Goal: Transaction & Acquisition: Purchase product/service

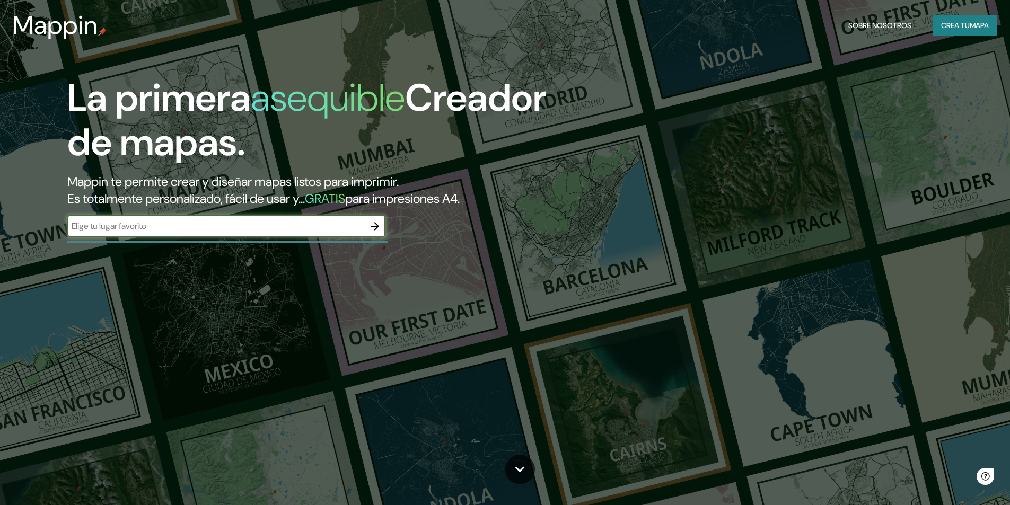
click at [329, 233] on div "​" at bounding box center [226, 226] width 318 height 21
type input "la merced - chanchamayo"
click at [374, 223] on icon "button" at bounding box center [374, 226] width 13 height 13
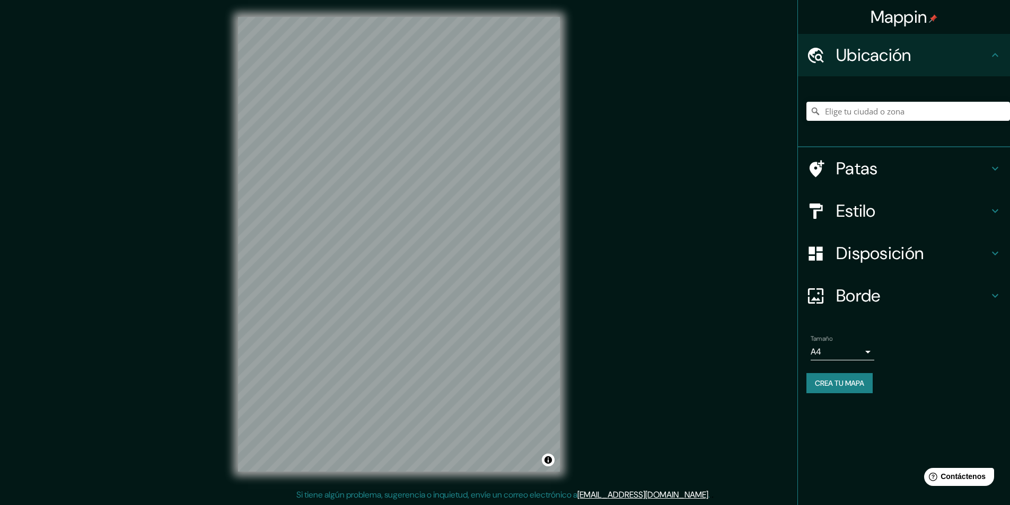
click at [938, 49] on h4 "Ubicación" at bounding box center [912, 55] width 153 height 21
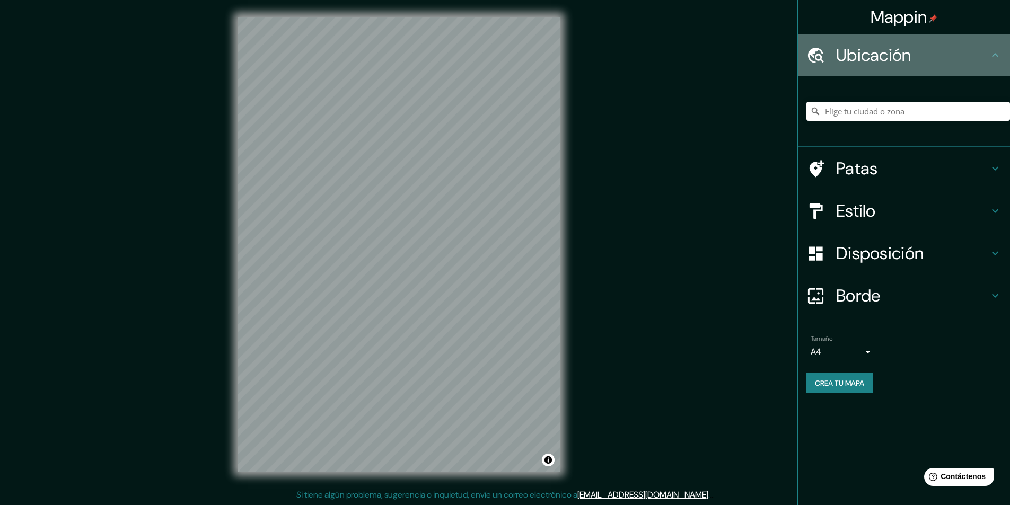
click at [985, 52] on h4 "Ubicación" at bounding box center [912, 55] width 153 height 21
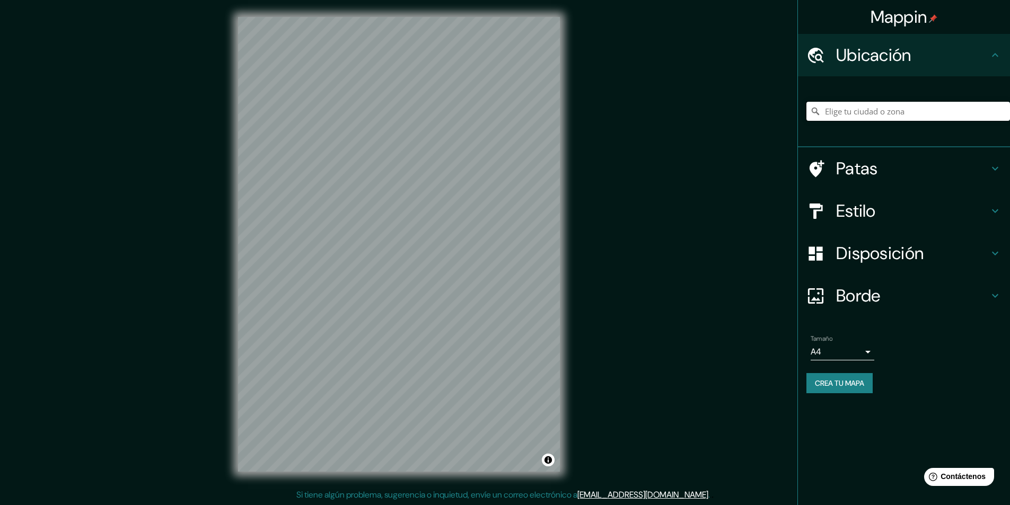
click at [906, 113] on input "Elige tu ciudad o zona" at bounding box center [908, 111] width 204 height 19
click at [987, 110] on input "[GEOGRAPHIC_DATA], [GEOGRAPHIC_DATA], [GEOGRAPHIC_DATA], [GEOGRAPHIC_DATA]" at bounding box center [908, 111] width 204 height 19
click at [884, 113] on input "La Merced, [GEOGRAPHIC_DATA], [GEOGRAPHIC_DATA]" at bounding box center [908, 111] width 204 height 19
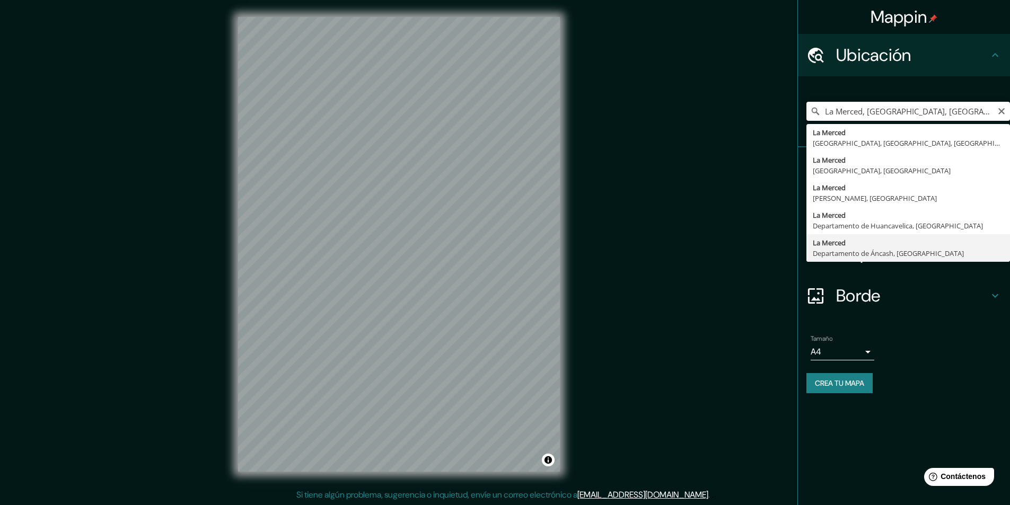
drag, startPoint x: 961, startPoint y: 113, endPoint x: 933, endPoint y: 111, distance: 28.7
click at [933, 111] on input "La Merced, [GEOGRAPHIC_DATA], [GEOGRAPHIC_DATA]" at bounding box center [908, 111] width 204 height 19
drag, startPoint x: 985, startPoint y: 110, endPoint x: 823, endPoint y: 123, distance: 161.7
click at [823, 123] on div "[GEOGRAPHIC_DATA], [GEOGRAPHIC_DATA], [GEOGRAPHIC_DATA] [GEOGRAPHIC_DATA] [GEOG…" at bounding box center [908, 111] width 204 height 53
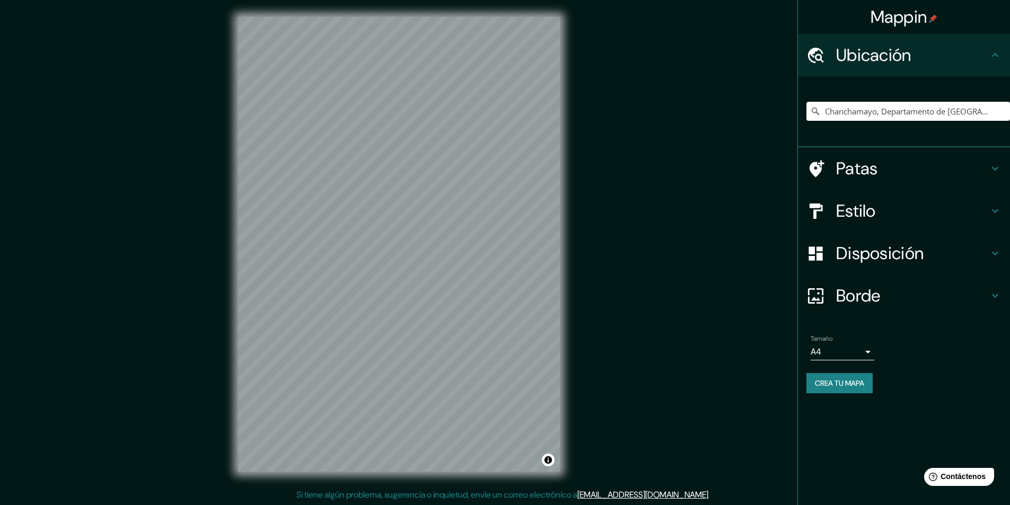
type input "Chanchamayo, Departamento de [GEOGRAPHIC_DATA], [GEOGRAPHIC_DATA]"
click at [962, 215] on h4 "Estilo" at bounding box center [912, 210] width 153 height 21
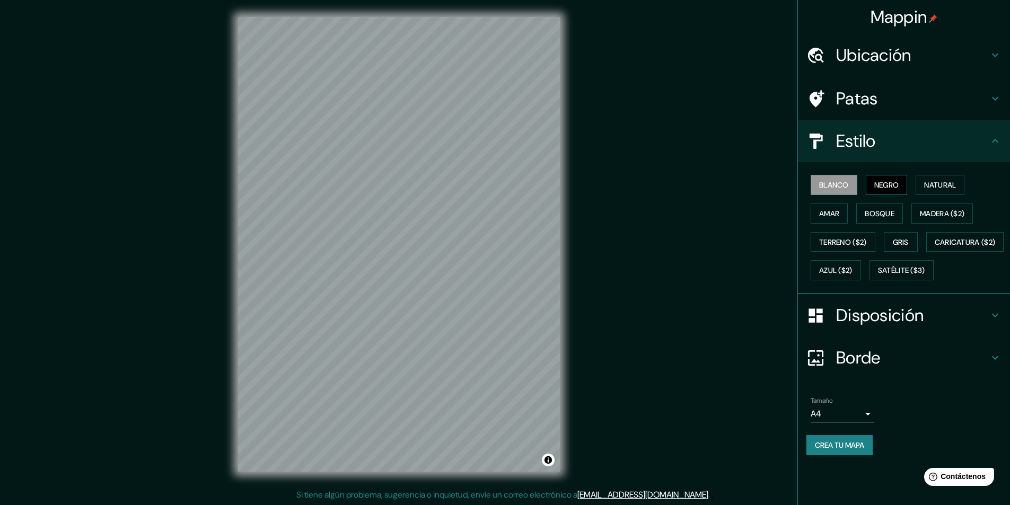
click at [899, 189] on font "Negro" at bounding box center [886, 185] width 25 height 10
click at [930, 180] on font "Natural" at bounding box center [940, 185] width 32 height 10
click at [838, 214] on font "Amar" at bounding box center [829, 214] width 20 height 10
click at [876, 213] on font "Bosque" at bounding box center [880, 214] width 30 height 10
click at [915, 215] on button "Madera ($2)" at bounding box center [942, 214] width 62 height 20
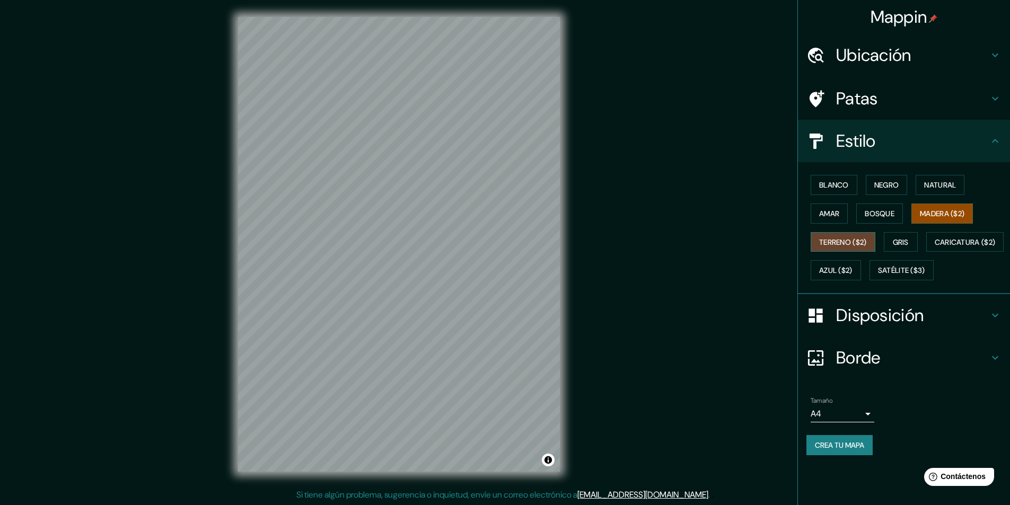
click at [851, 239] on font "Terreno ($2)" at bounding box center [843, 243] width 48 height 10
click at [901, 241] on font "Gris" at bounding box center [901, 243] width 16 height 10
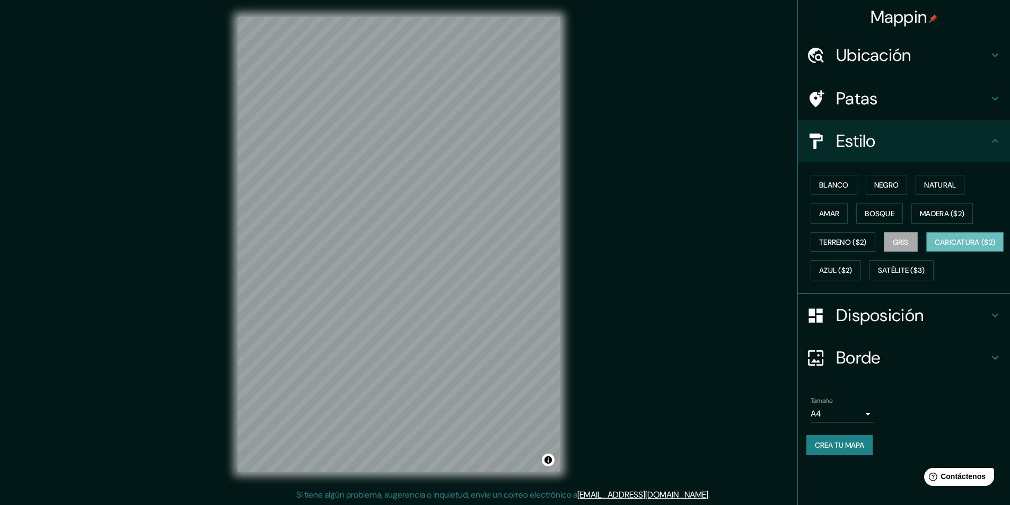
click at [935, 247] on font "Caricatura ($2)" at bounding box center [965, 243] width 61 height 10
click at [853, 270] on font "Azul ($2)" at bounding box center [835, 271] width 33 height 10
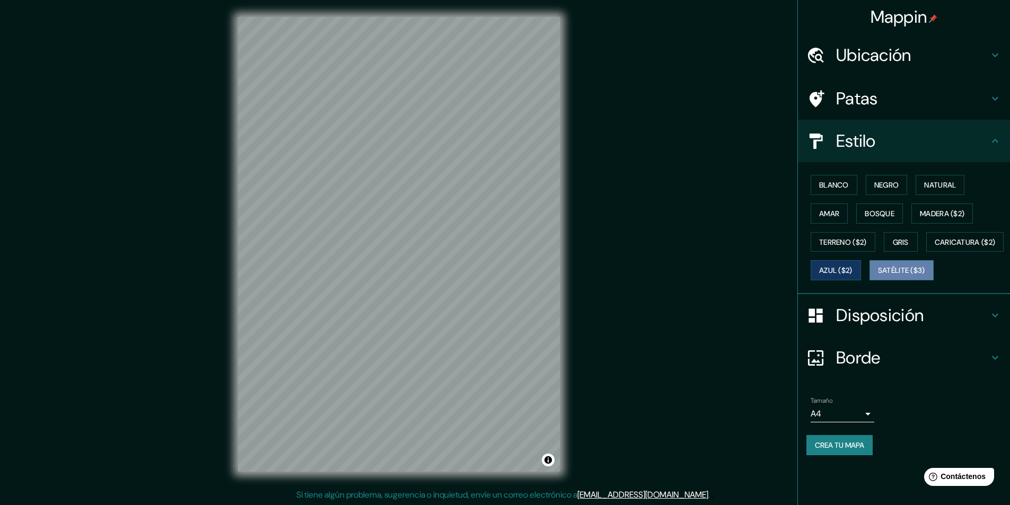
click at [878, 277] on font "Satélite ($3)" at bounding box center [901, 271] width 47 height 14
click at [850, 195] on button "Blanco" at bounding box center [834, 185] width 47 height 20
click at [879, 186] on font "Negro" at bounding box center [886, 185] width 25 height 10
click at [939, 182] on font "Natural" at bounding box center [940, 185] width 32 height 10
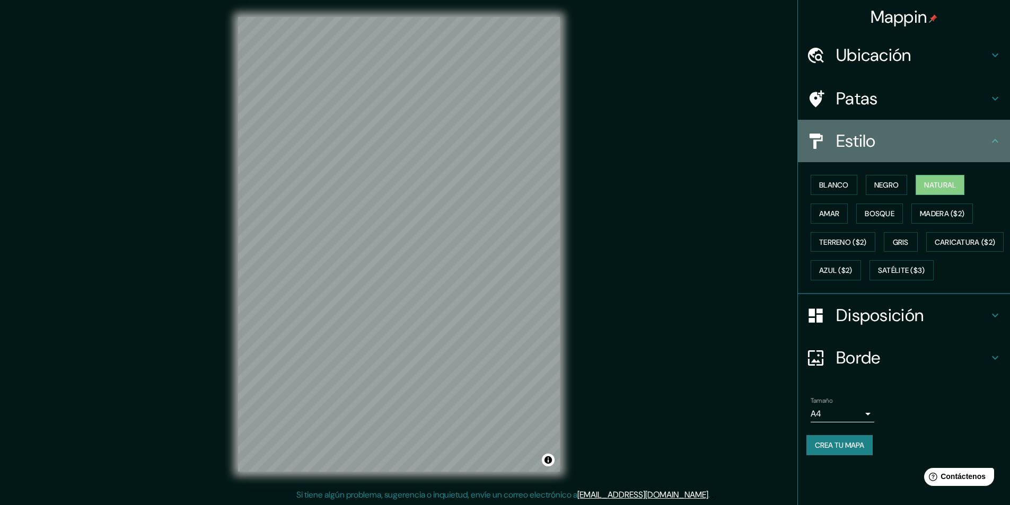
click at [901, 148] on h4 "Estilo" at bounding box center [912, 140] width 153 height 21
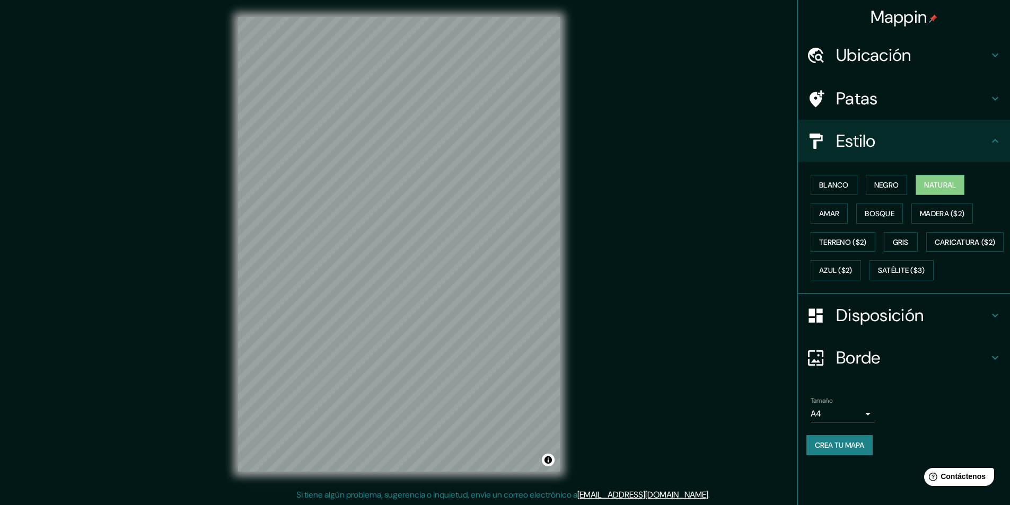
click at [990, 140] on icon at bounding box center [995, 141] width 13 height 13
click at [996, 322] on icon at bounding box center [995, 315] width 13 height 13
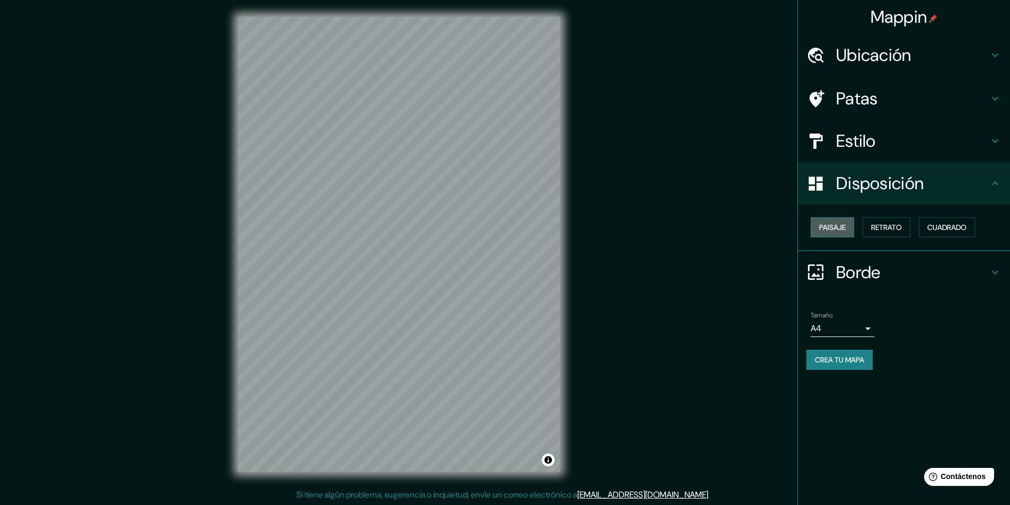
click at [818, 221] on button "Paisaje" at bounding box center [832, 227] width 43 height 20
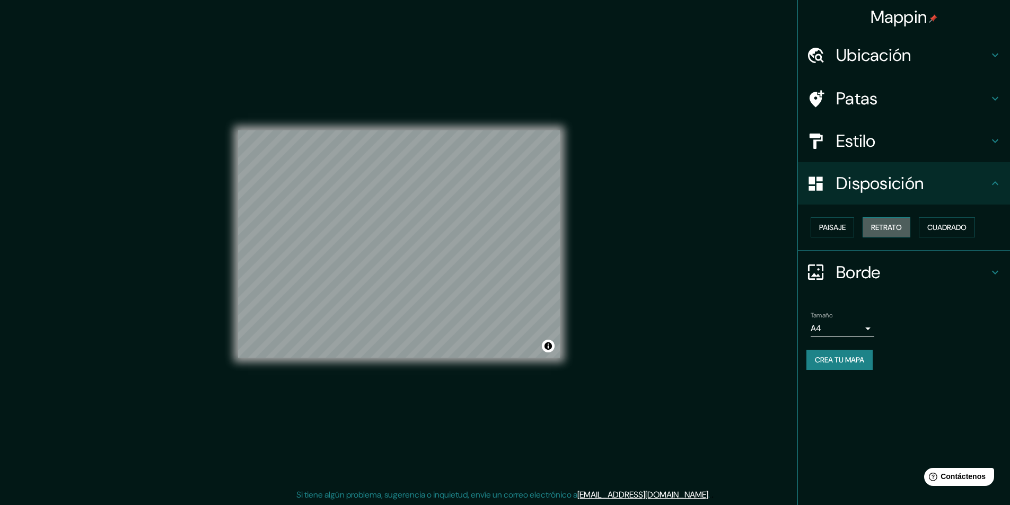
click at [882, 219] on button "Retrato" at bounding box center [887, 227] width 48 height 20
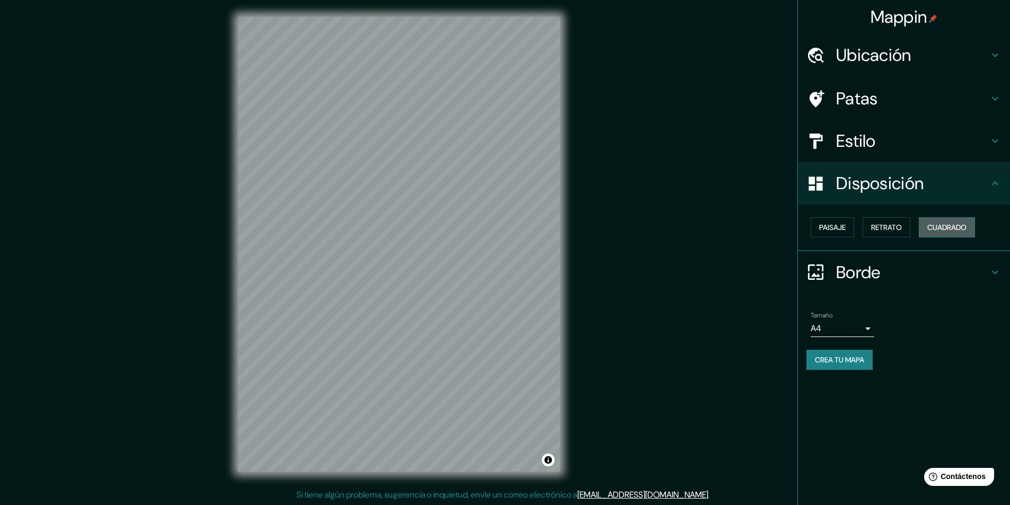
click at [932, 225] on font "Cuadrado" at bounding box center [946, 228] width 39 height 10
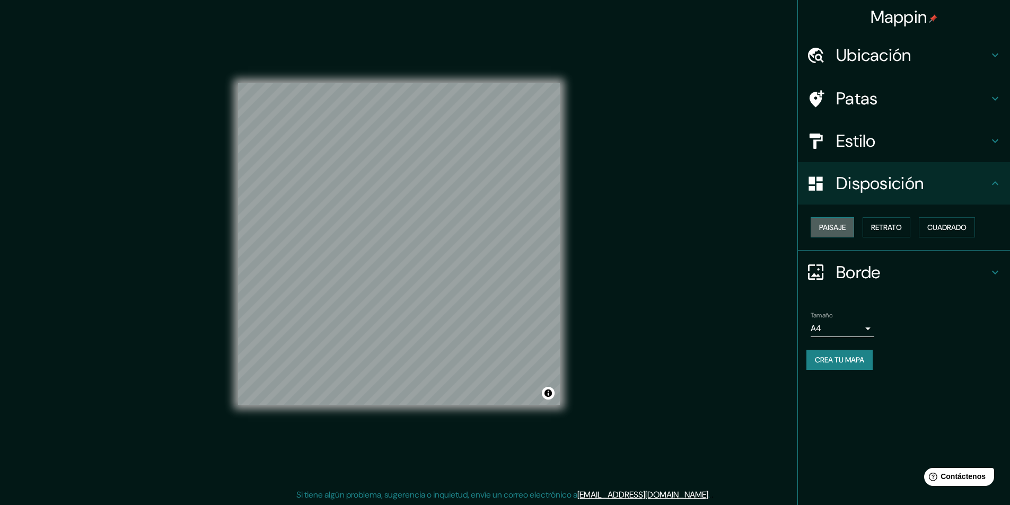
click at [827, 224] on font "Paisaje" at bounding box center [832, 228] width 27 height 10
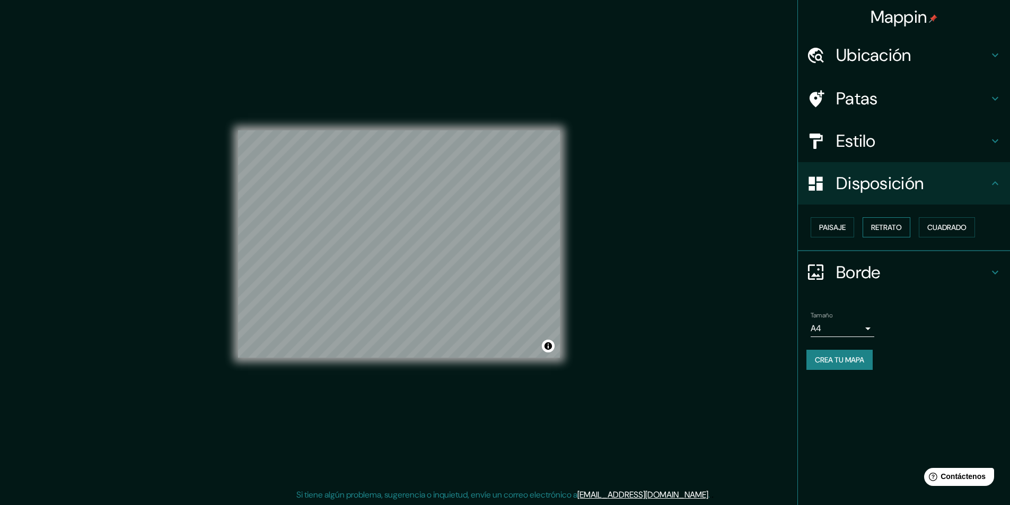
click at [889, 224] on font "Retrato" at bounding box center [886, 228] width 31 height 10
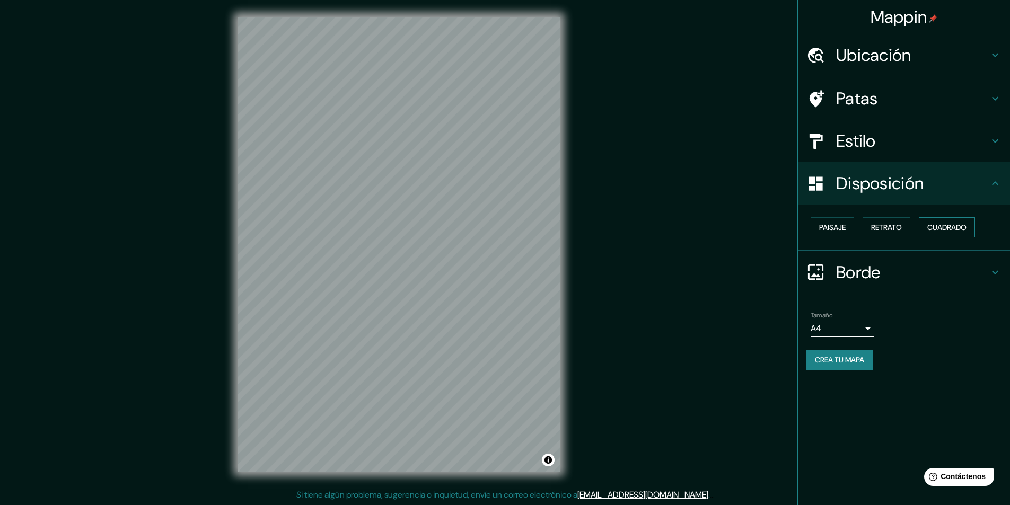
click at [941, 232] on font "Cuadrado" at bounding box center [946, 228] width 39 height 10
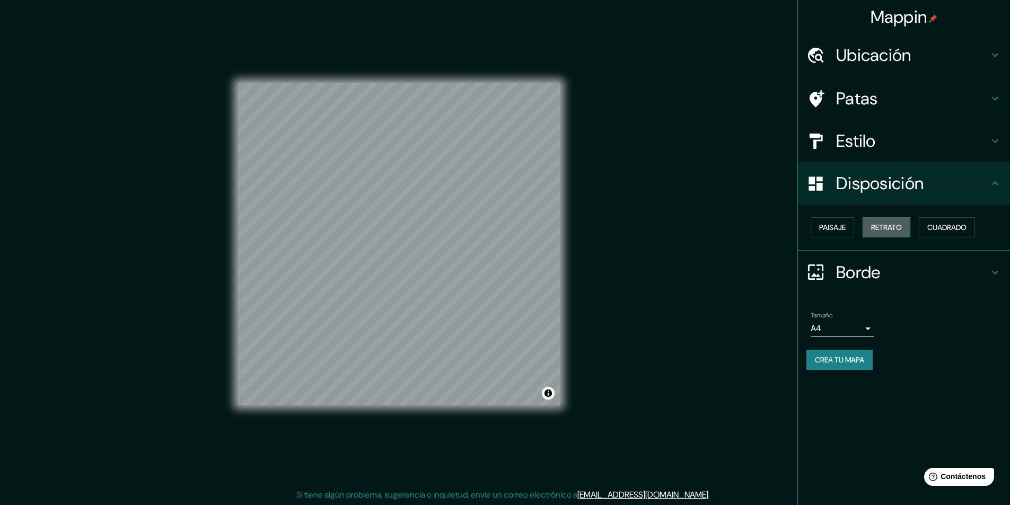
click at [896, 231] on font "Retrato" at bounding box center [886, 228] width 31 height 10
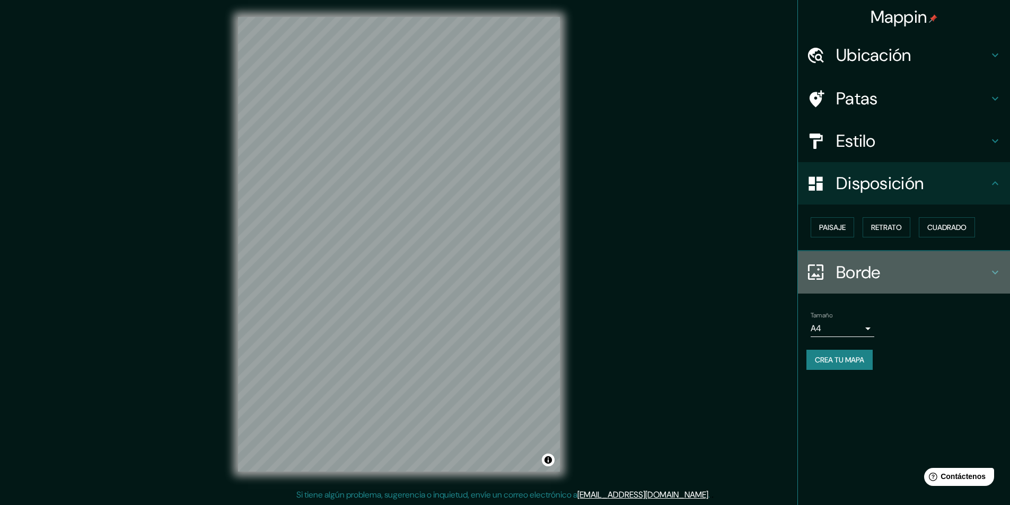
click at [987, 270] on h4 "Borde" at bounding box center [912, 272] width 153 height 21
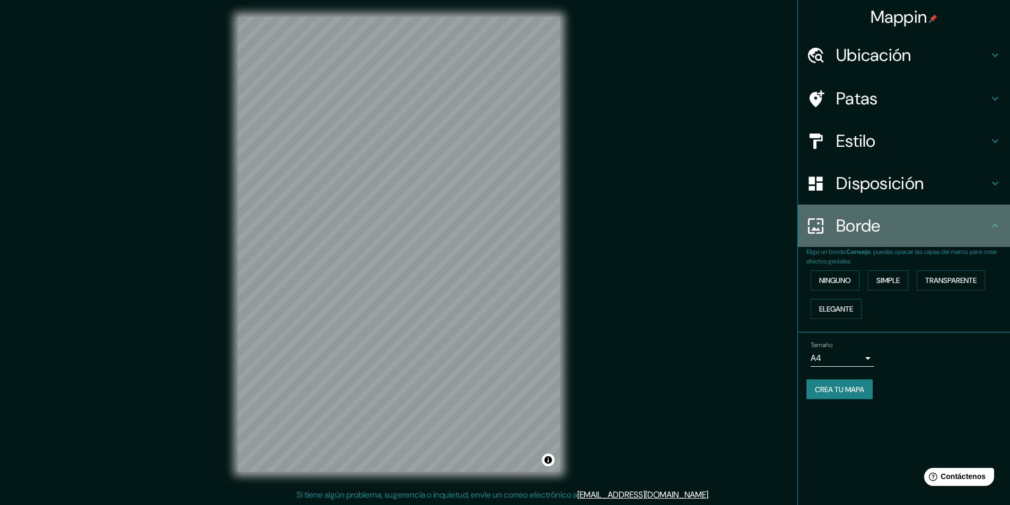
click at [996, 235] on div "Borde" at bounding box center [904, 226] width 212 height 42
